Goal: Transaction & Acquisition: Purchase product/service

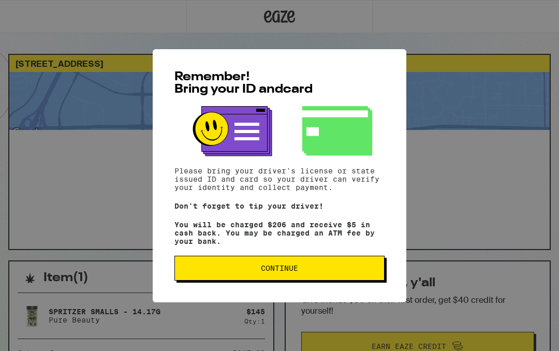
click at [291, 280] on button "Continue" at bounding box center [280, 268] width 210 height 25
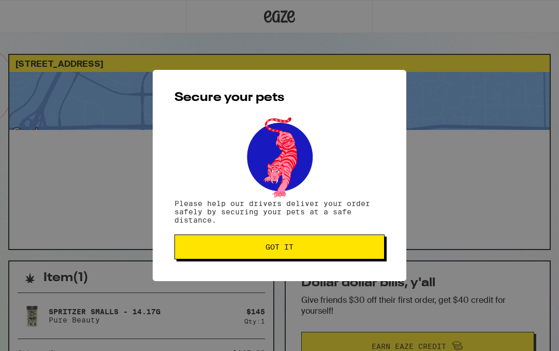
click at [298, 260] on button "Got it" at bounding box center [280, 247] width 210 height 25
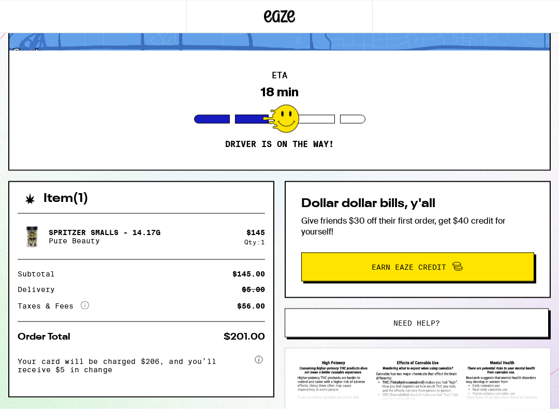
scroll to position [80, 0]
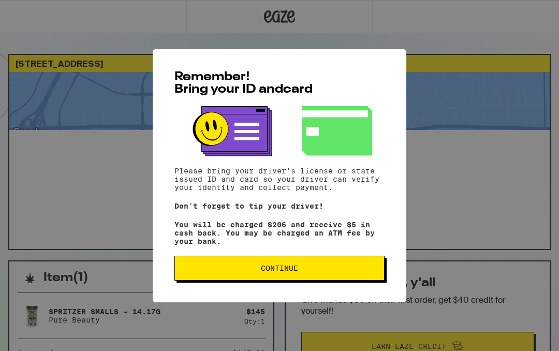
click at [316, 272] on span "Continue" at bounding box center [279, 268] width 193 height 7
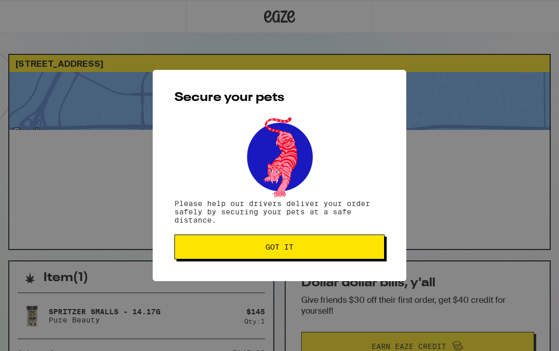
click at [312, 253] on button "Got it" at bounding box center [280, 247] width 210 height 25
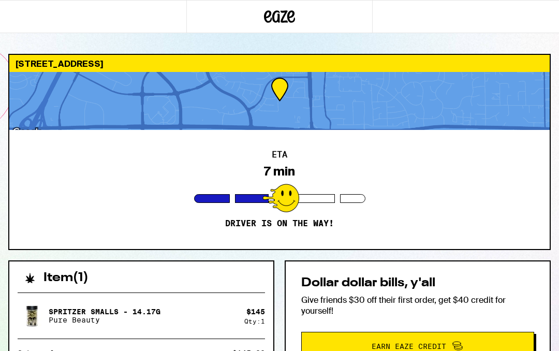
click at [285, 106] on div at bounding box center [279, 101] width 541 height 58
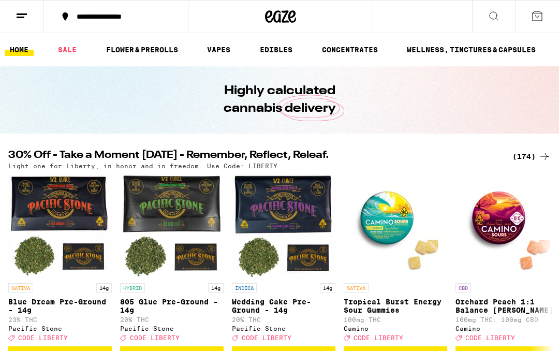
click at [25, 14] on line at bounding box center [22, 14] width 10 height 0
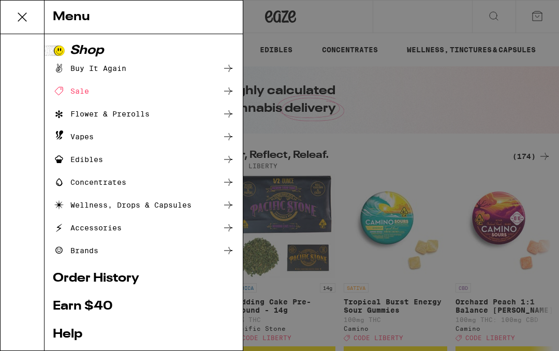
click at [182, 73] on div "Buy It Again" at bounding box center [144, 68] width 182 height 12
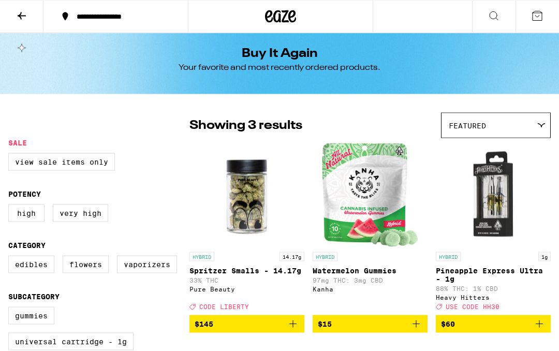
scroll to position [5, 0]
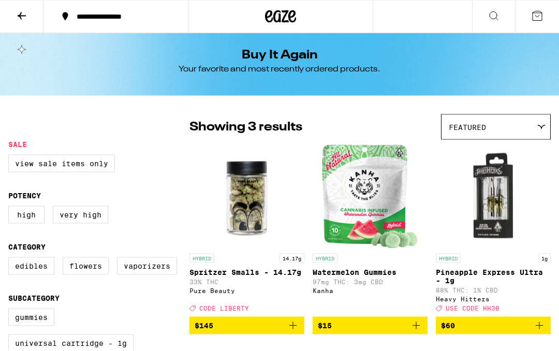
click at [39, 303] on legend "Subcategory" at bounding box center [33, 298] width 51 height 8
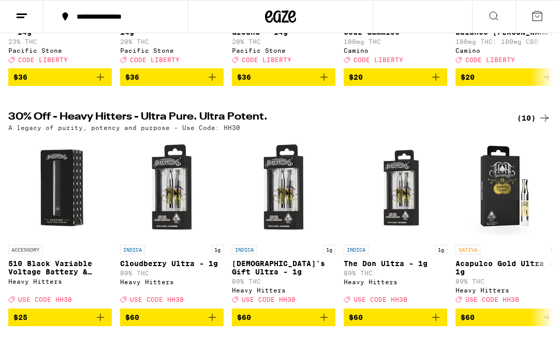
scroll to position [258, 0]
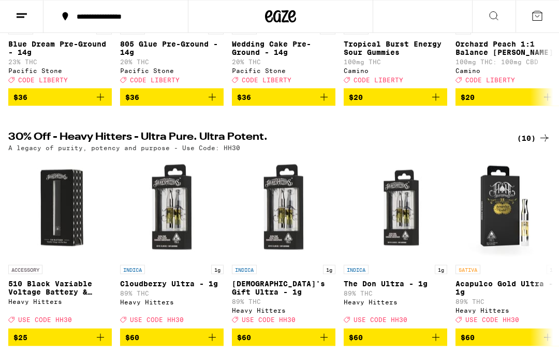
click at [499, 23] on button at bounding box center [494, 17] width 44 height 33
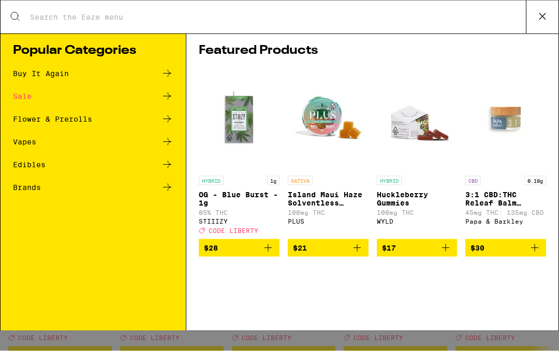
scroll to position [0, 0]
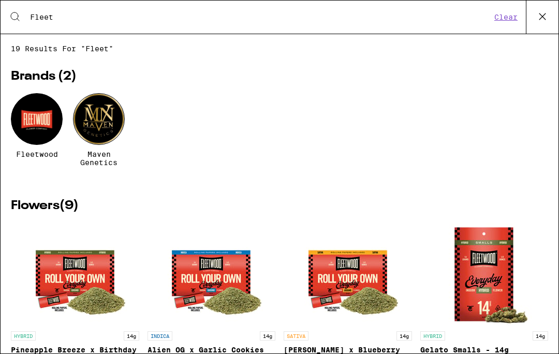
type input "Fleet"
click at [32, 111] on div at bounding box center [37, 119] width 52 height 52
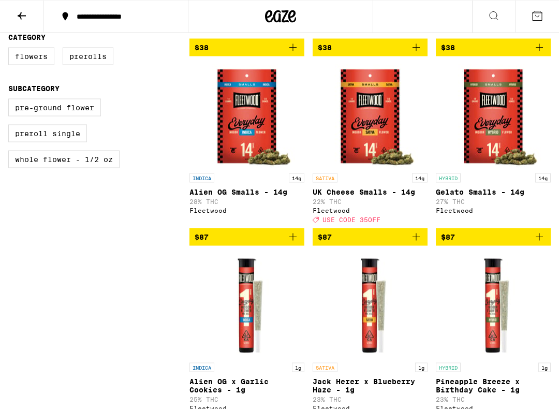
scroll to position [449, 0]
